Goal: Navigation & Orientation: Find specific page/section

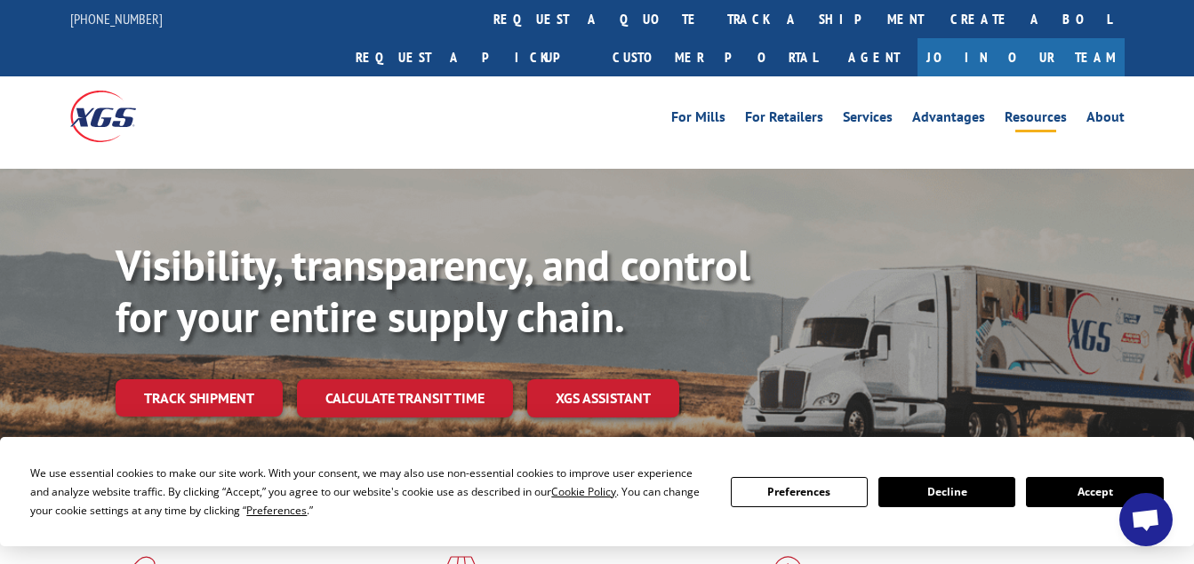
click at [1058, 110] on link "Resources" at bounding box center [1035, 120] width 62 height 20
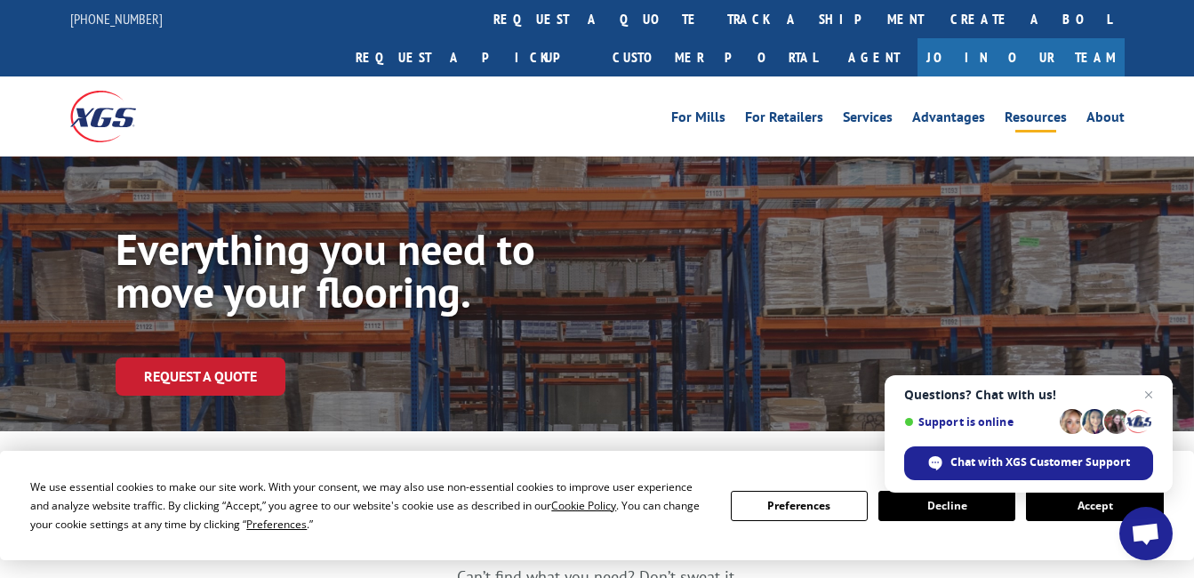
click at [1057, 507] on button "Accept" at bounding box center [1094, 506] width 137 height 30
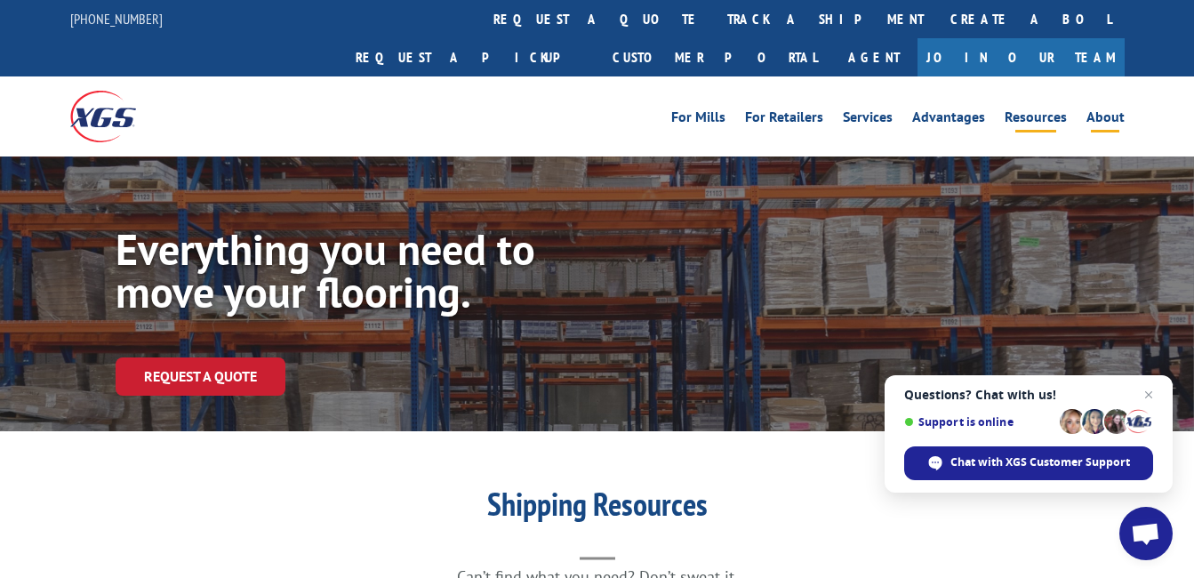
click at [1099, 110] on link "About" at bounding box center [1105, 120] width 38 height 20
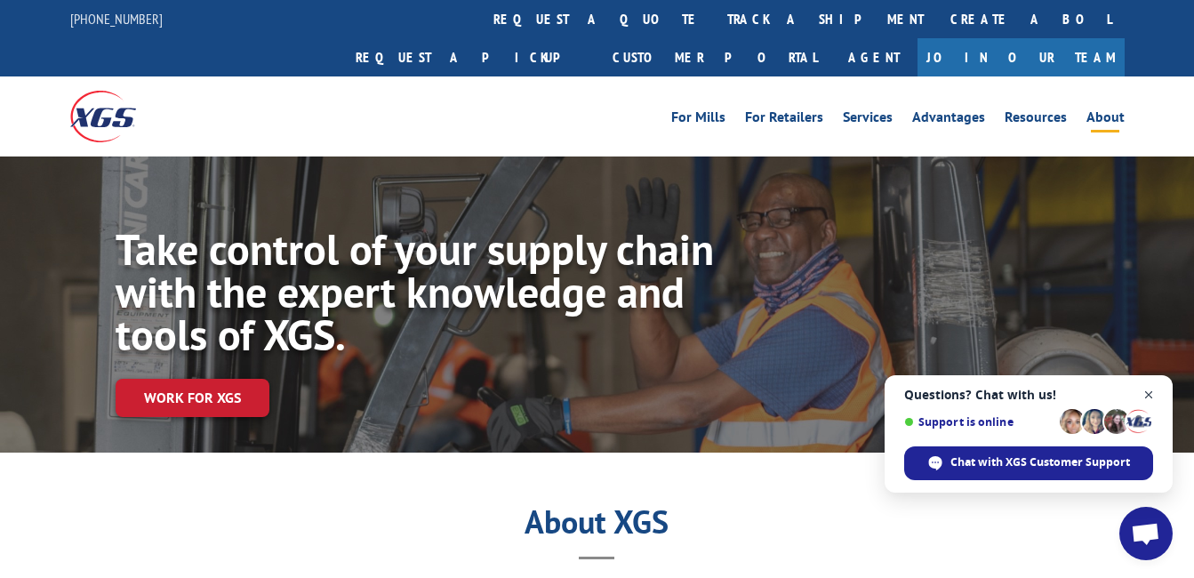
click at [1142, 390] on span "Close chat" at bounding box center [1149, 395] width 22 height 22
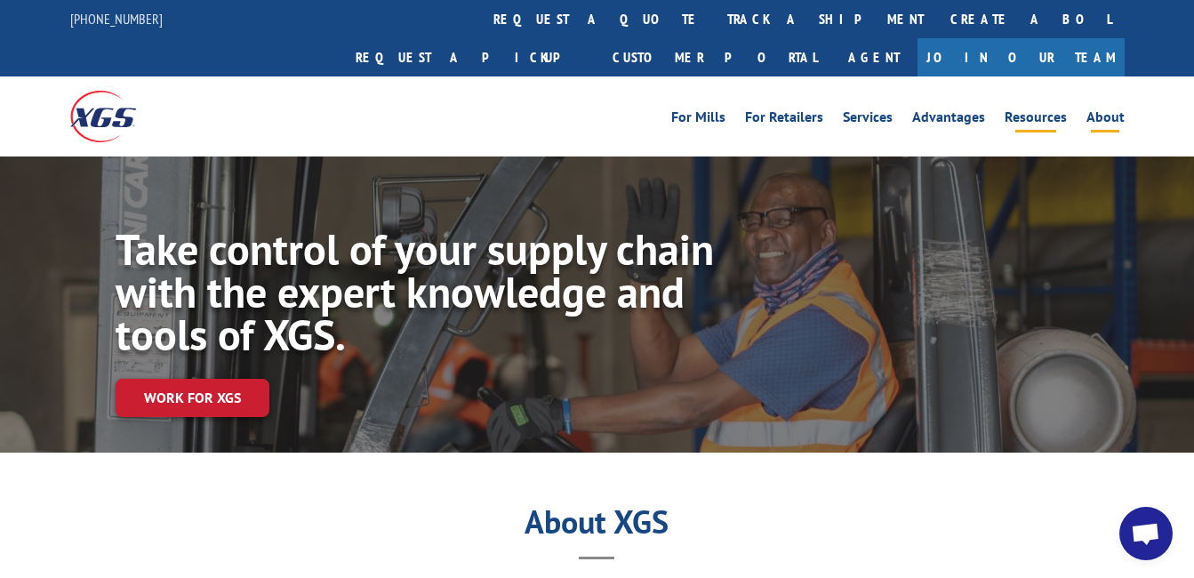
click at [1020, 110] on link "Resources" at bounding box center [1035, 120] width 62 height 20
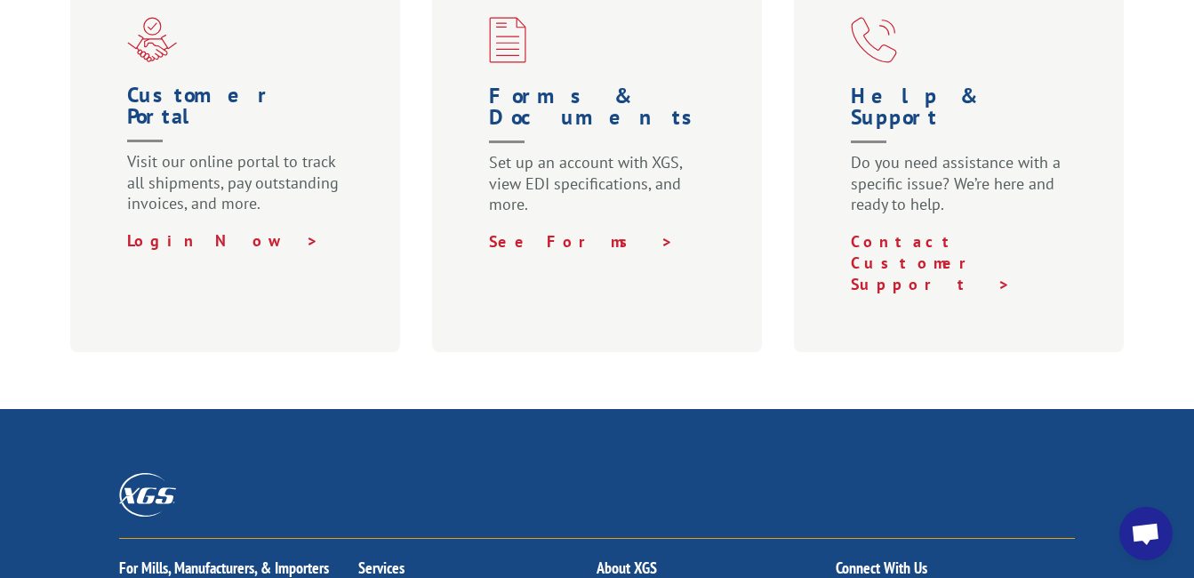
scroll to position [1244, 0]
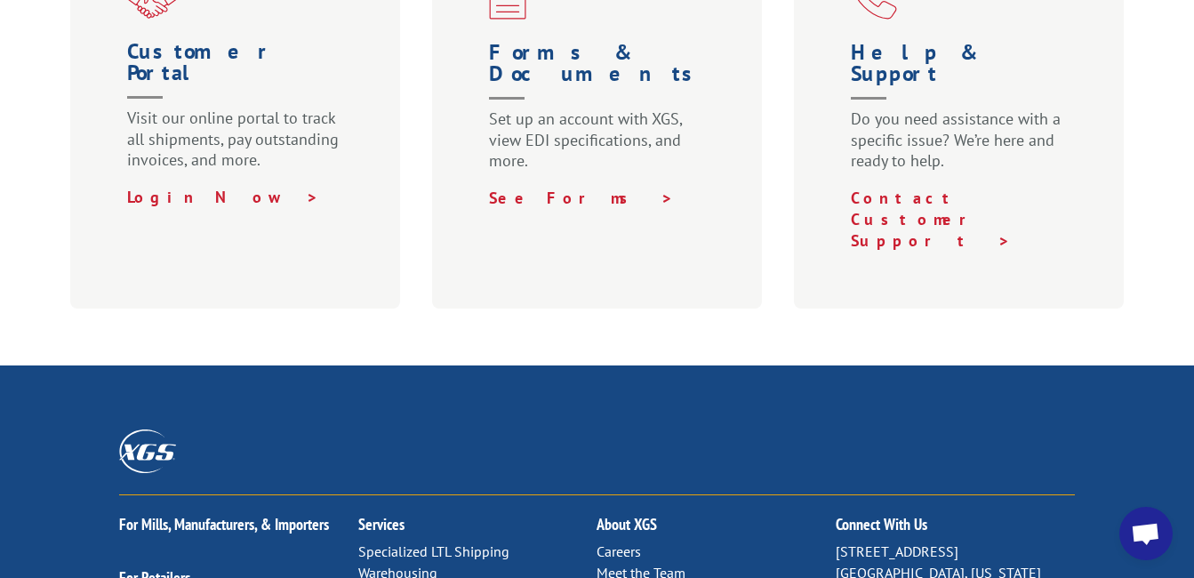
click at [618, 542] on link "Careers" at bounding box center [618, 551] width 44 height 18
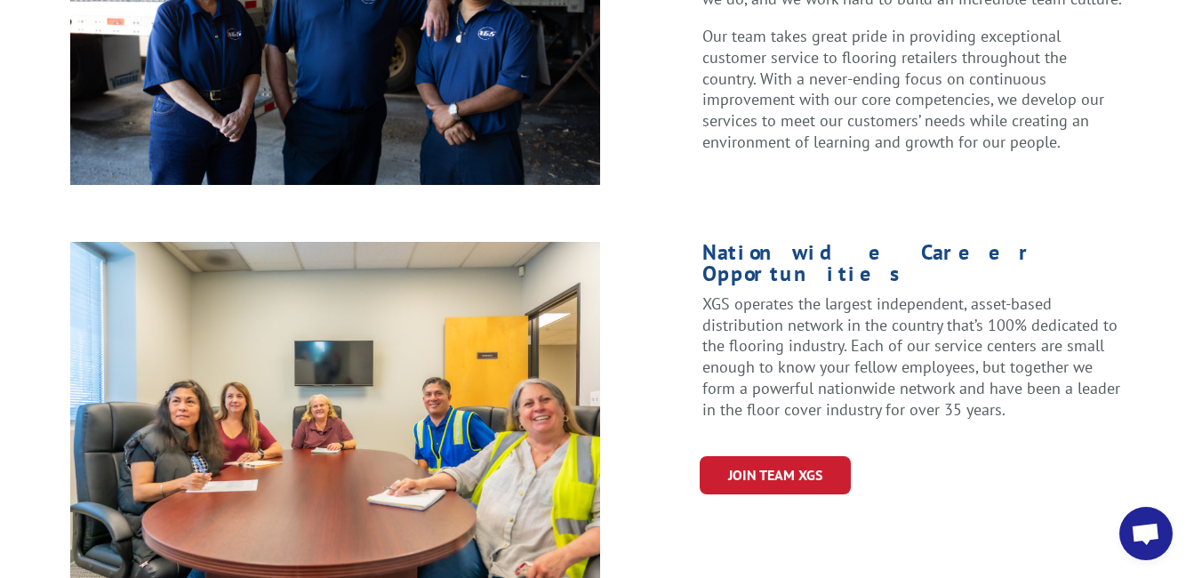
scroll to position [711, 0]
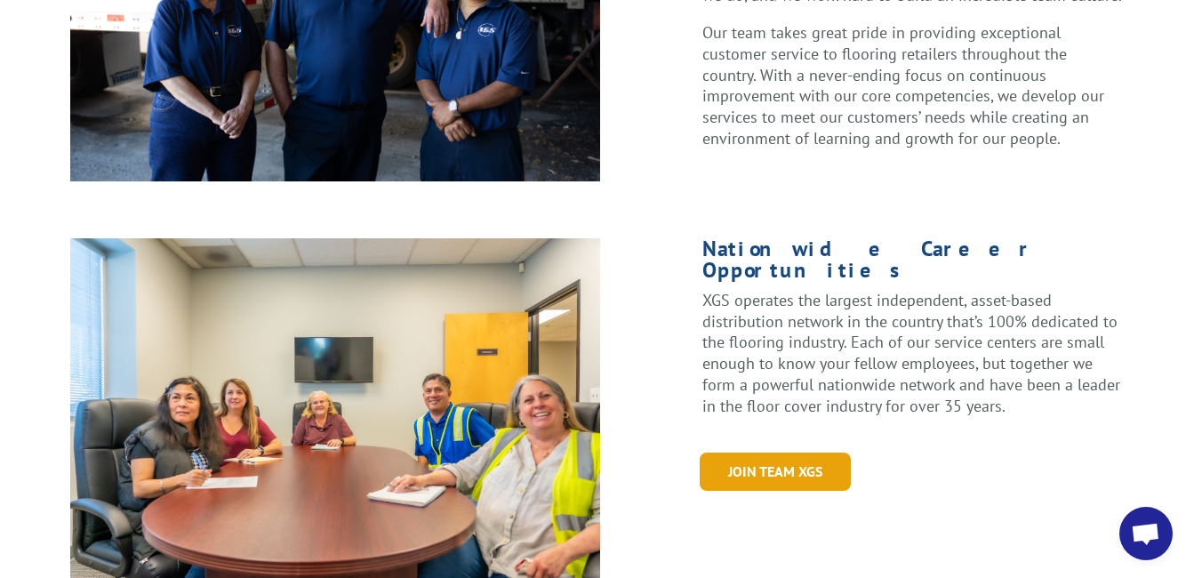
click at [793, 452] on link "Join Team XGS" at bounding box center [774, 471] width 151 height 38
